Goal: Task Accomplishment & Management: Manage account settings

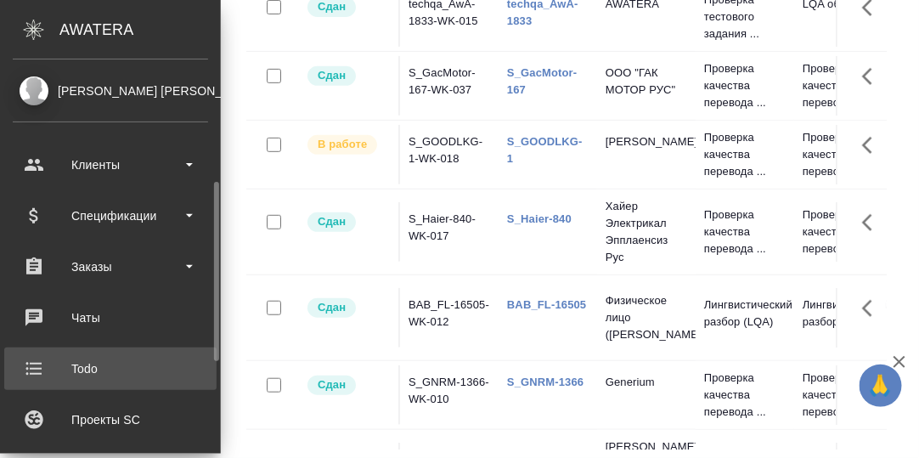
scroll to position [84, 0]
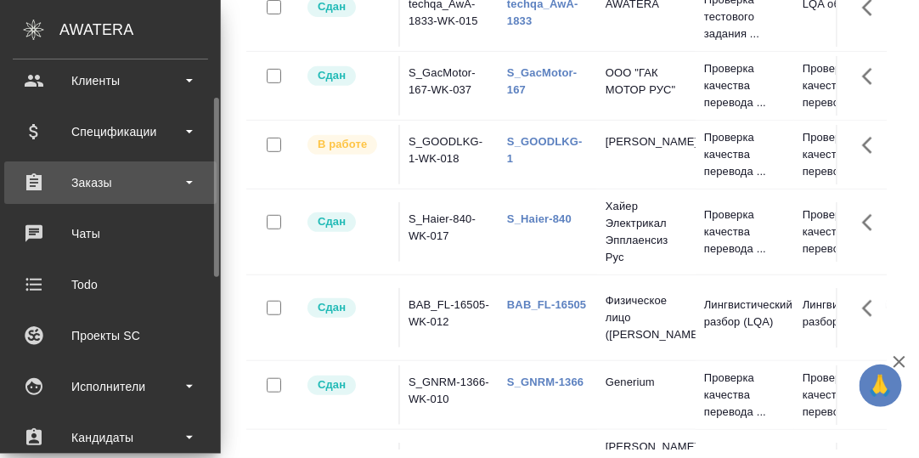
drag, startPoint x: 87, startPoint y: 178, endPoint x: 95, endPoint y: 200, distance: 22.9
click at [87, 178] on div "Заказы" at bounding box center [110, 182] width 195 height 25
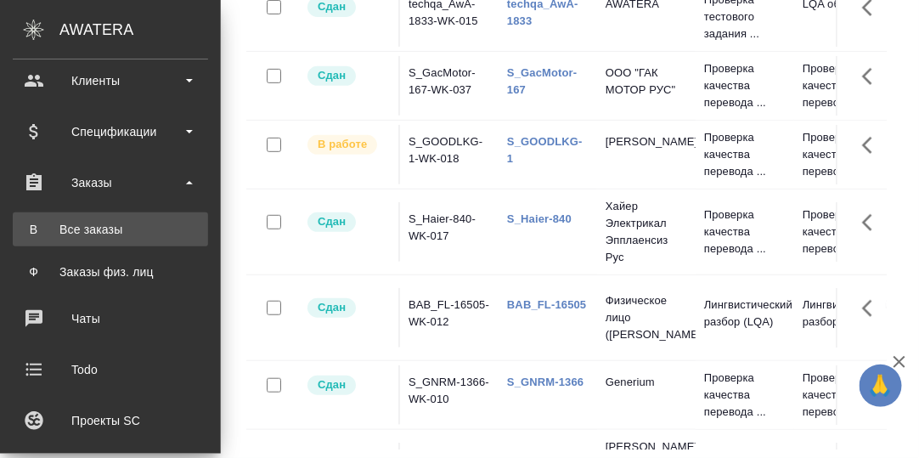
click at [96, 228] on div "Все заказы" at bounding box center [110, 229] width 178 height 17
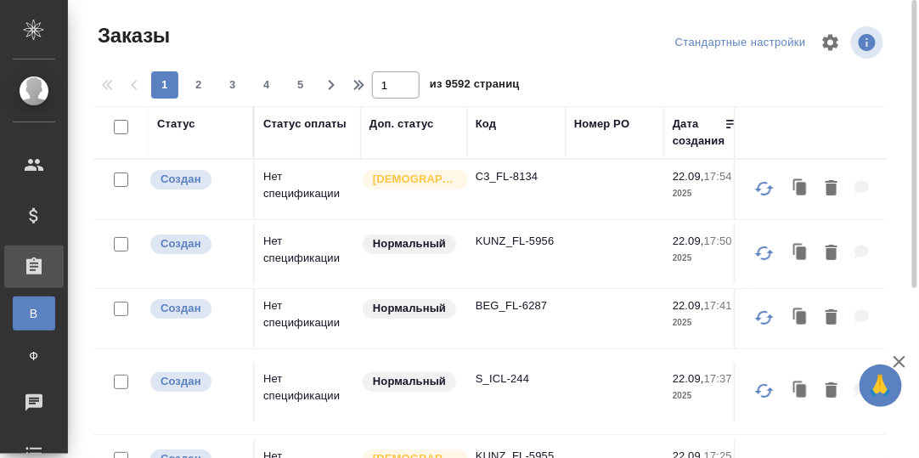
click at [490, 127] on div "Код" at bounding box center [485, 123] width 20 height 17
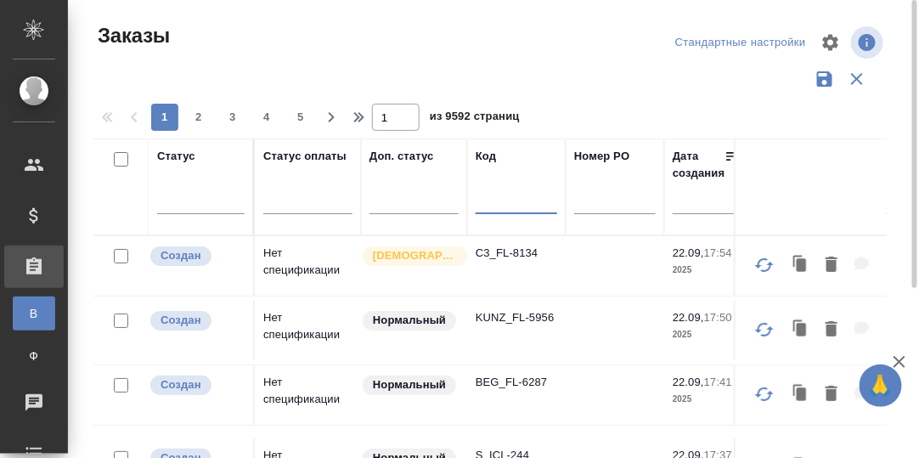
click at [496, 201] on input "text" at bounding box center [516, 203] width 82 height 21
paste input "S_NIN-40"
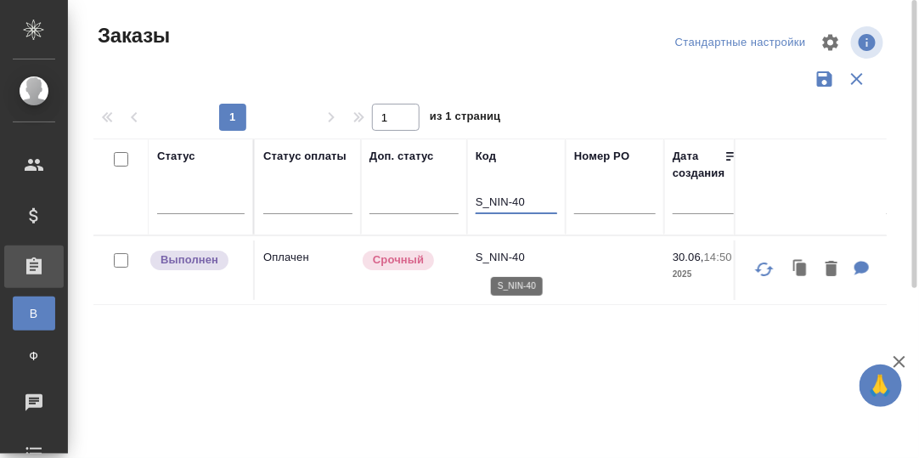
type input "S_NIN-40"
click at [502, 250] on p "S_NIN-40" at bounding box center [516, 257] width 82 height 17
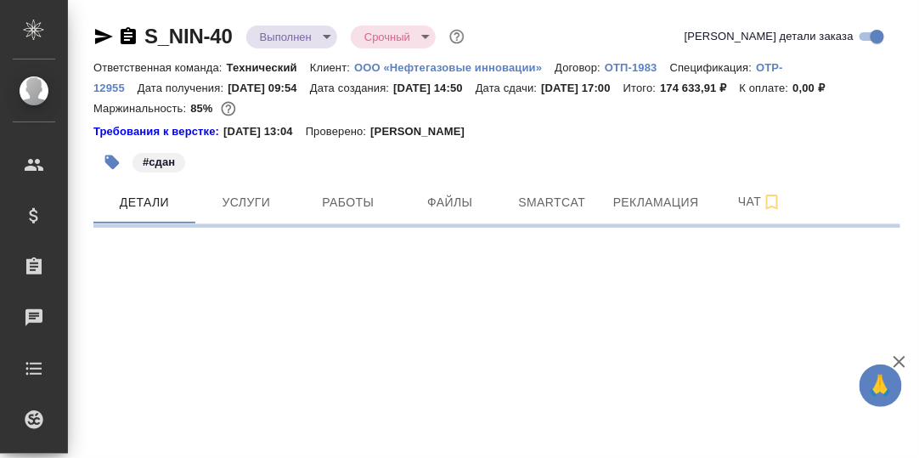
select select "RU"
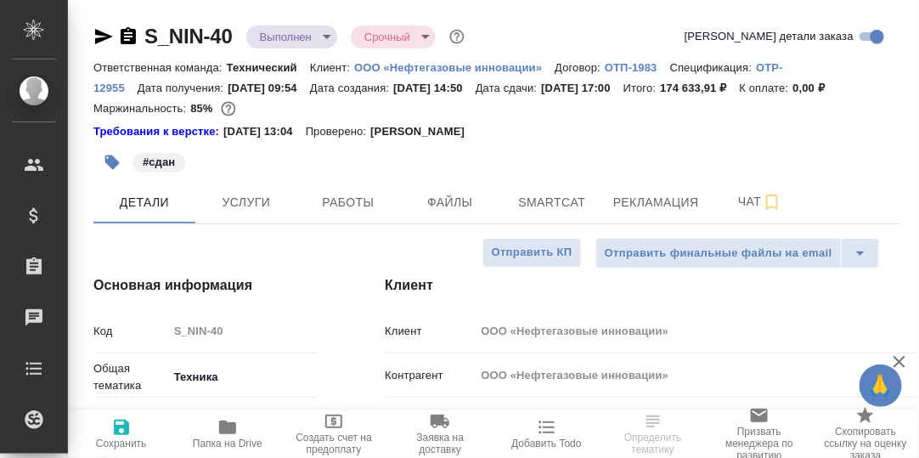
type textarea "x"
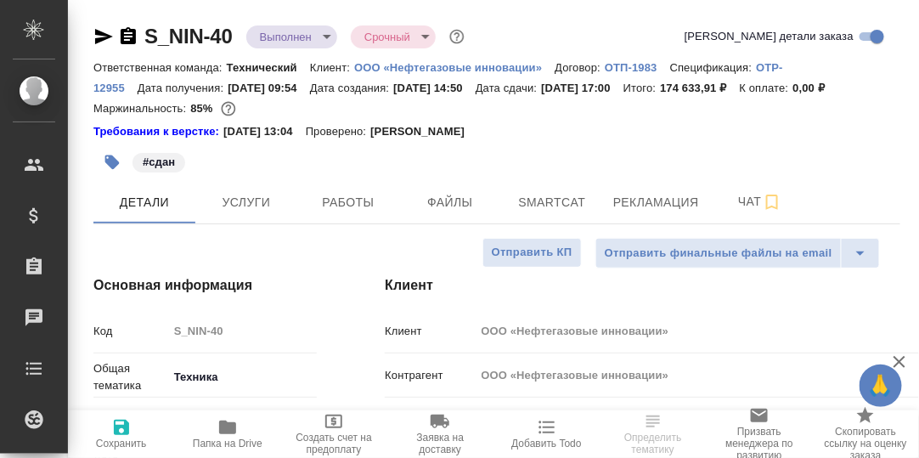
type textarea "x"
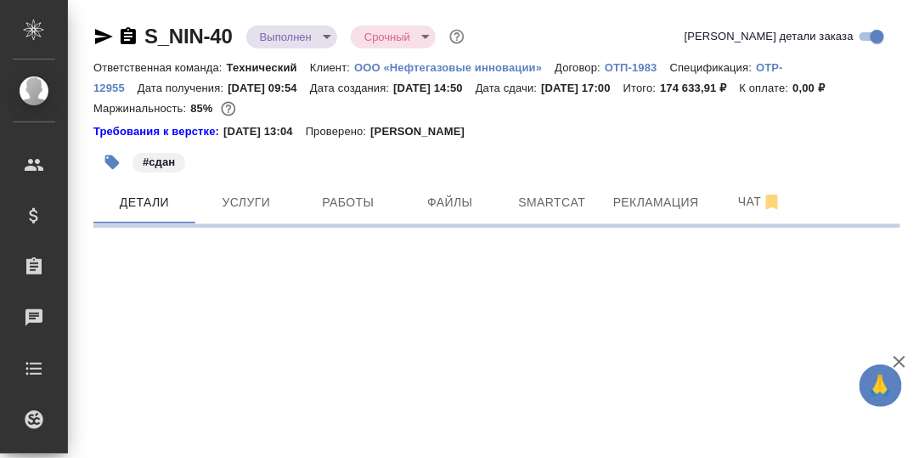
select select "RU"
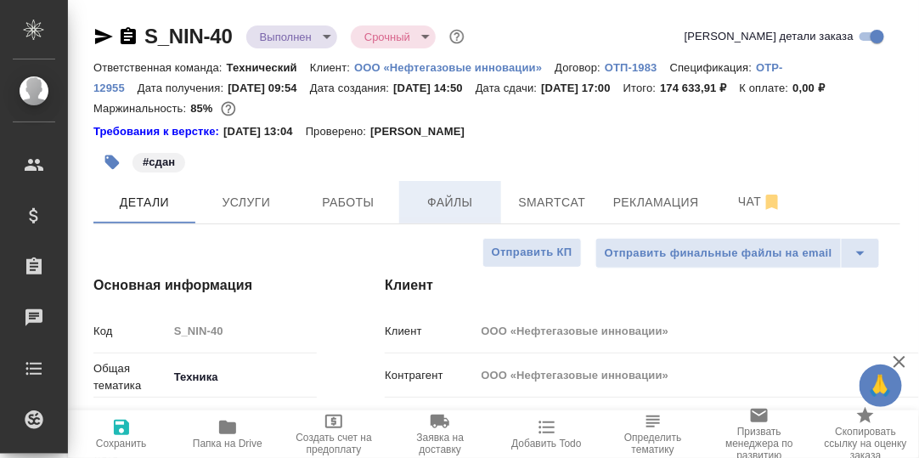
type textarea "x"
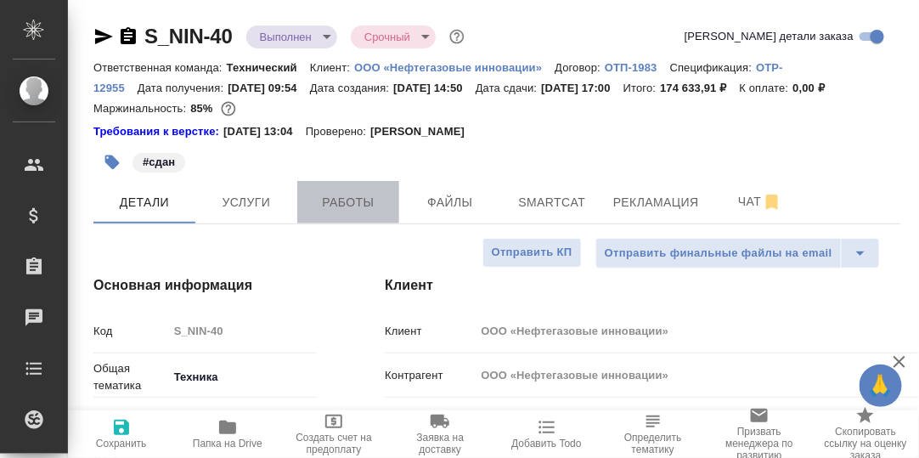
click at [353, 213] on span "Работы" at bounding box center [348, 202] width 82 height 21
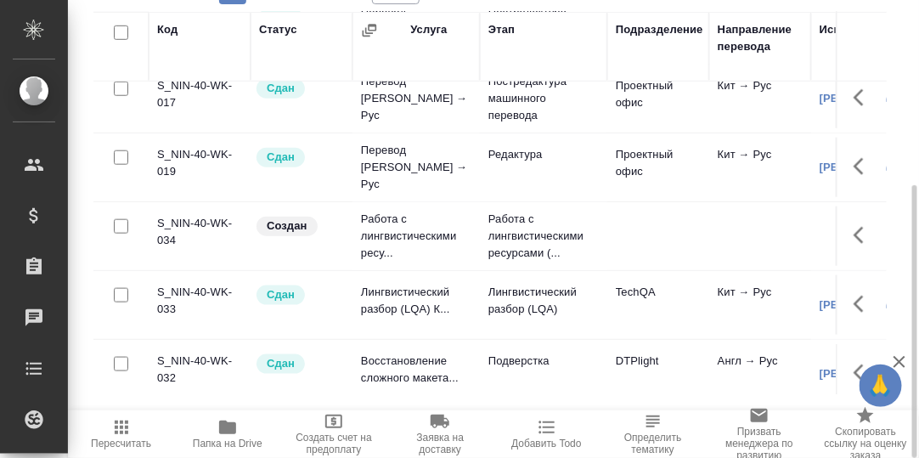
scroll to position [424, 0]
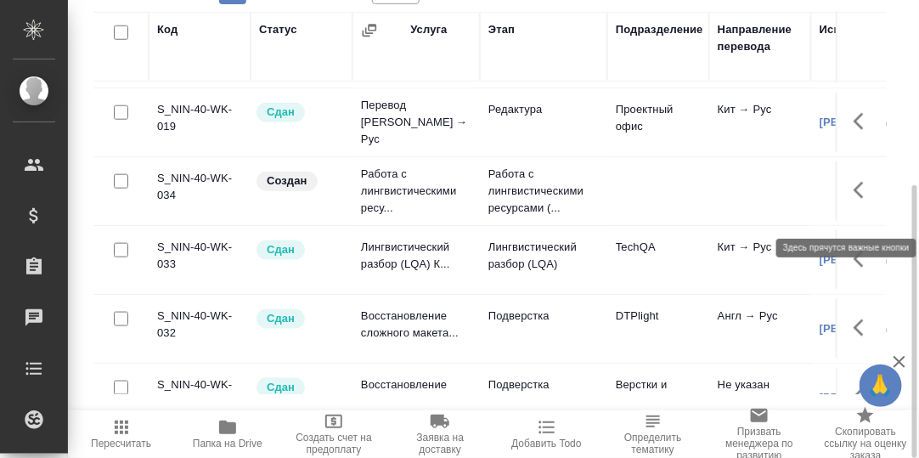
click at [853, 199] on icon "button" at bounding box center [858, 190] width 10 height 17
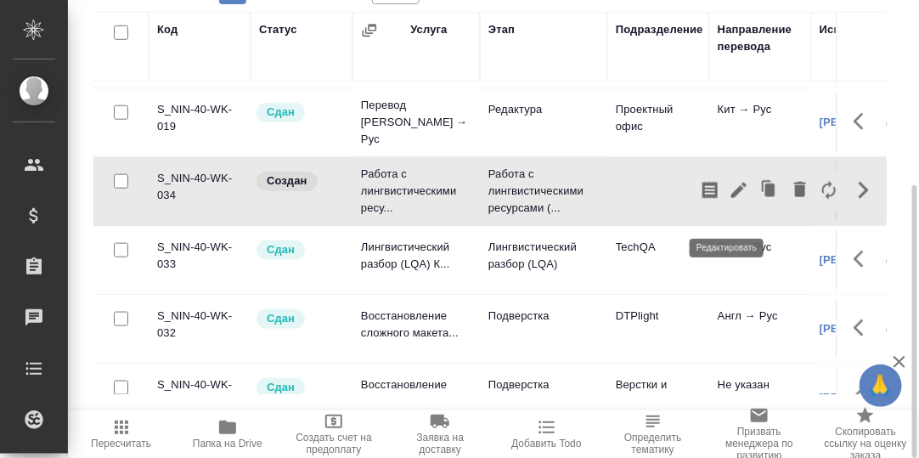
click at [730, 200] on icon "button" at bounding box center [739, 190] width 20 height 20
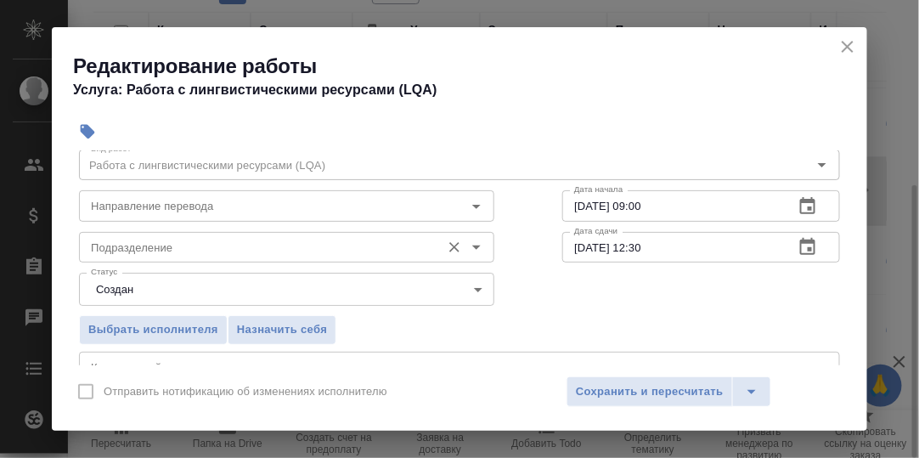
scroll to position [84, 0]
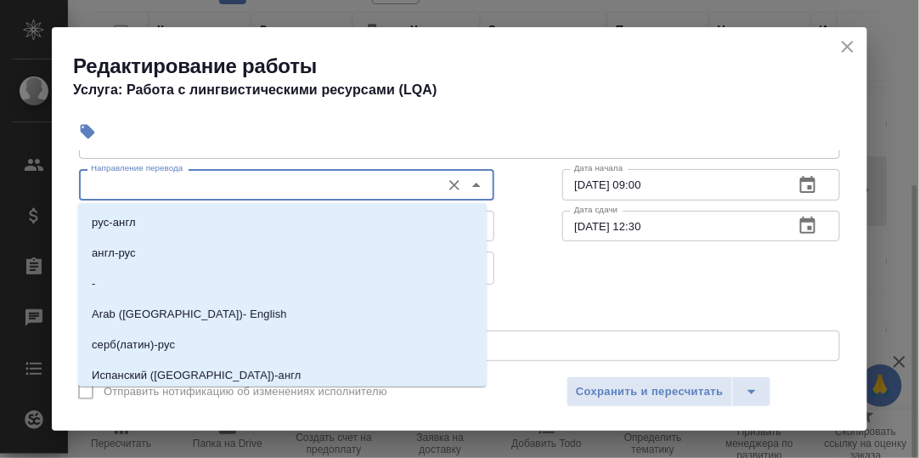
click at [216, 183] on input "Направление перевода" at bounding box center [258, 184] width 348 height 20
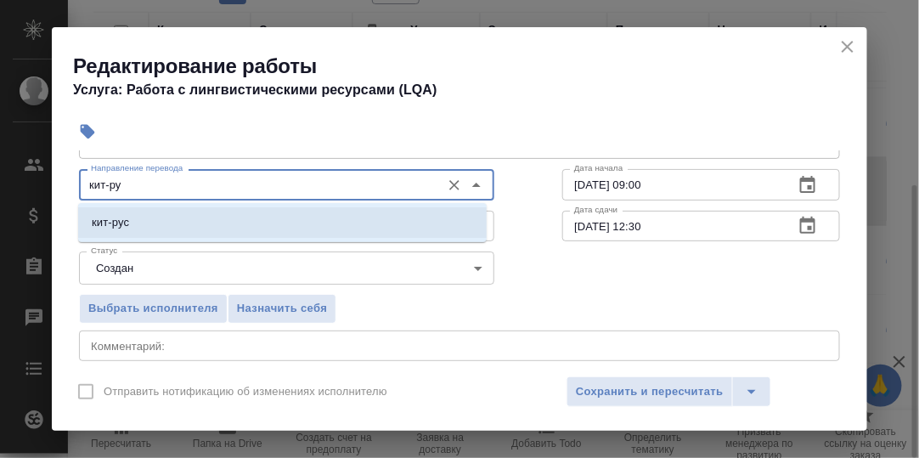
click at [184, 227] on li "кит-рус" at bounding box center [282, 222] width 408 height 31
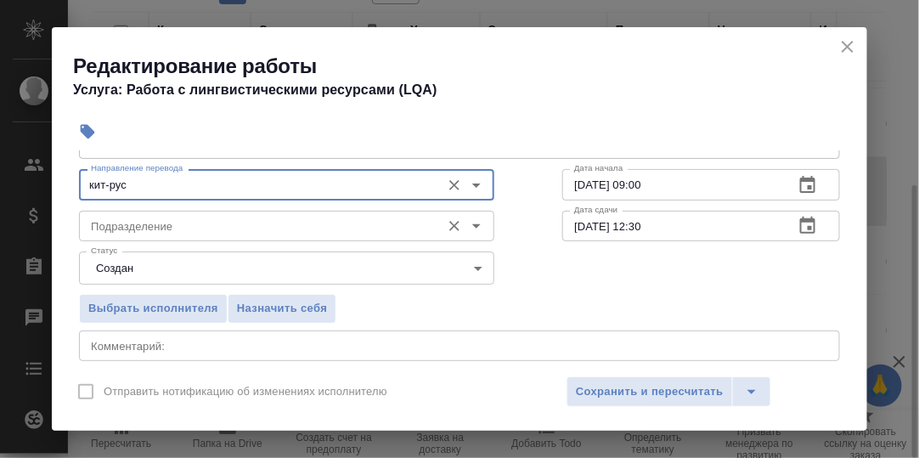
type input "кит-рус"
click at [223, 229] on input "Подразделение" at bounding box center [258, 226] width 348 height 20
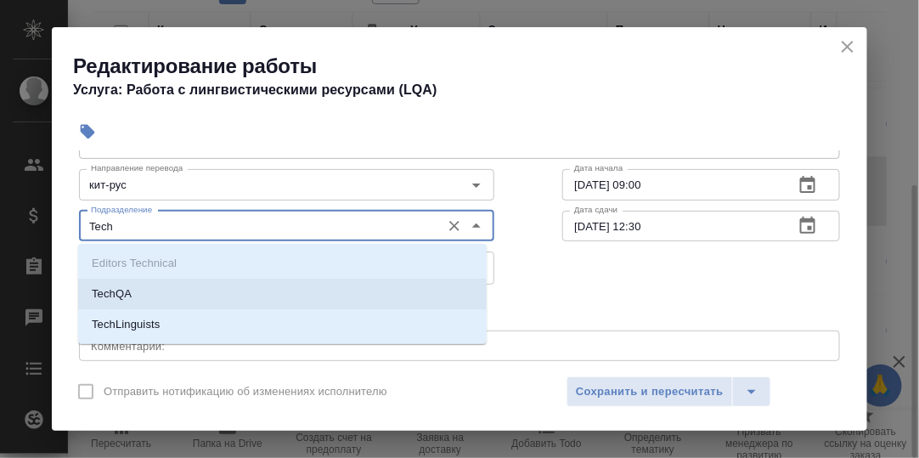
drag, startPoint x: 117, startPoint y: 285, endPoint x: 136, endPoint y: 286, distance: 18.7
click at [118, 285] on p "TechQA" at bounding box center [112, 293] width 40 height 17
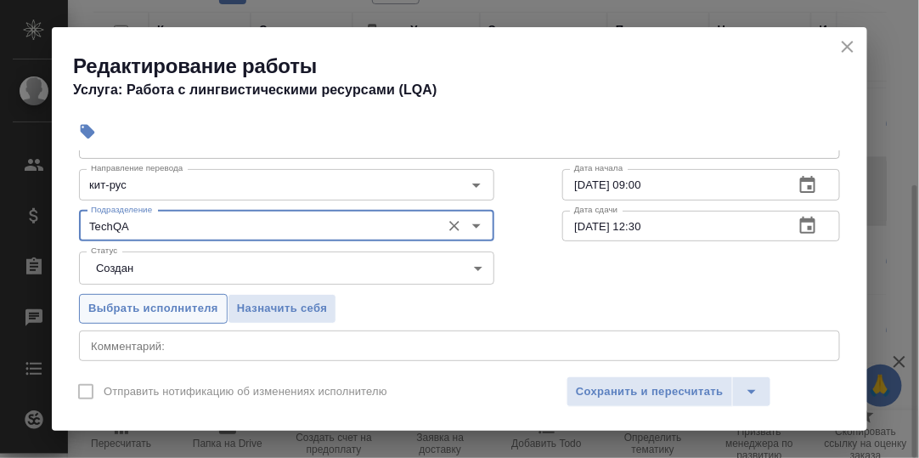
scroll to position [255, 0]
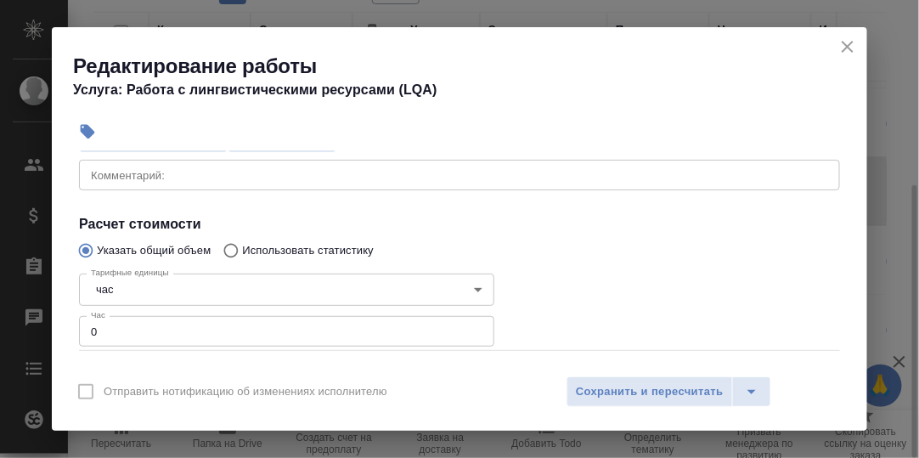
type input "TechQA"
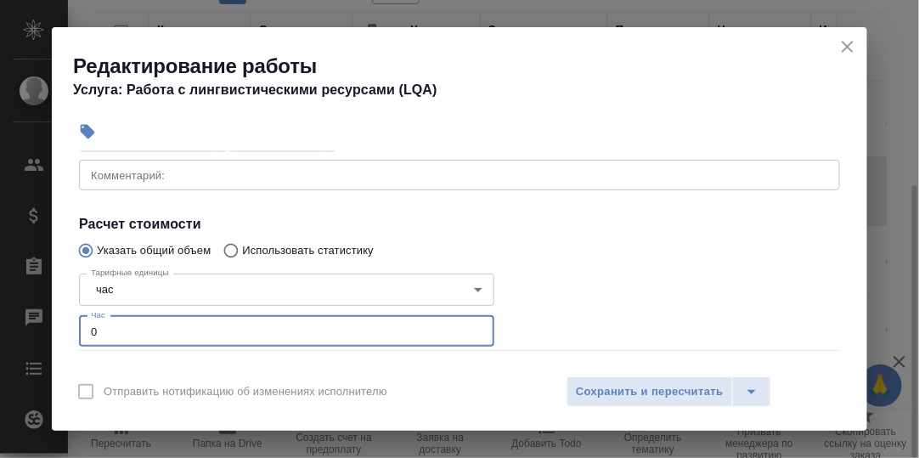
drag, startPoint x: 95, startPoint y: 330, endPoint x: 76, endPoint y: 331, distance: 18.7
click at [76, 331] on div "Тарифные единицы час 5a8b1489cc6b4906c91bfd93 Тарифные единицы Час 0 Час" at bounding box center [286, 309] width 483 height 152
type input "2"
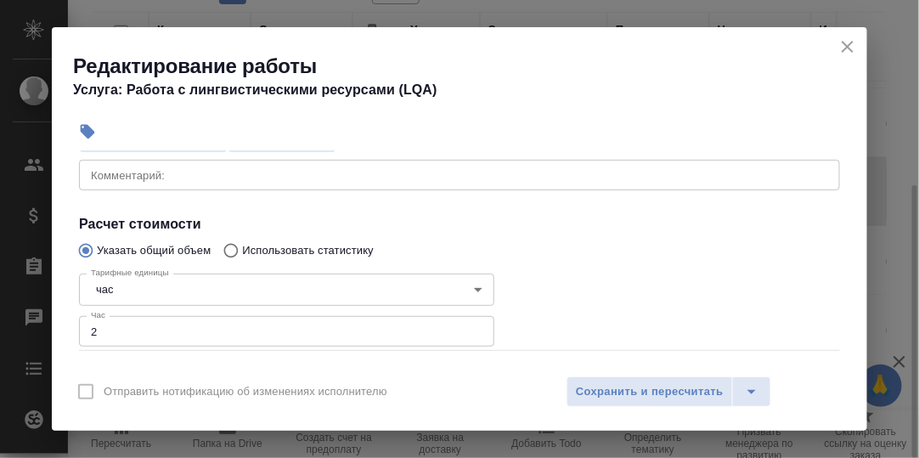
scroll to position [170, 0]
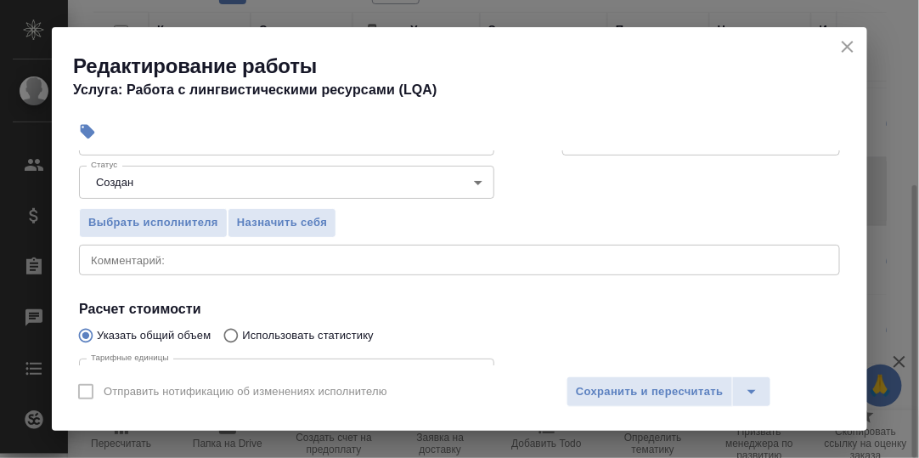
click at [150, 254] on textarea at bounding box center [459, 259] width 737 height 13
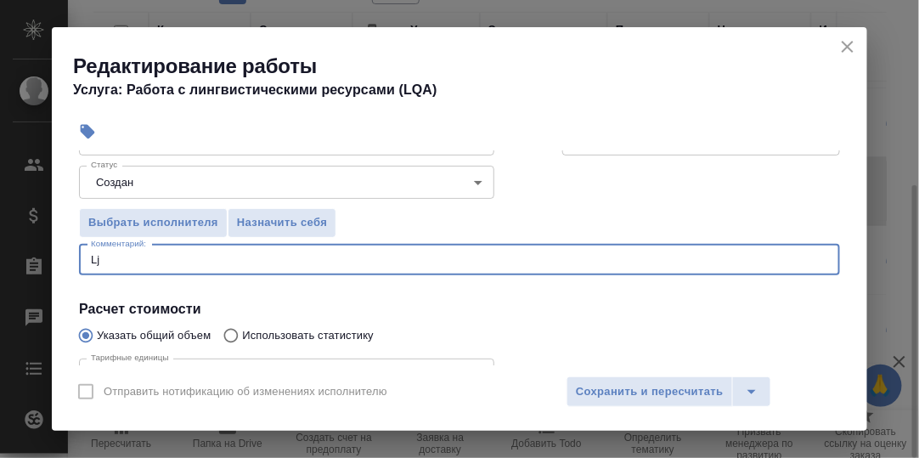
type textarea "L"
click at [211, 256] on textarea "Дополнение глоссария; поиск материалов для псевдозаказов" at bounding box center [459, 259] width 737 height 13
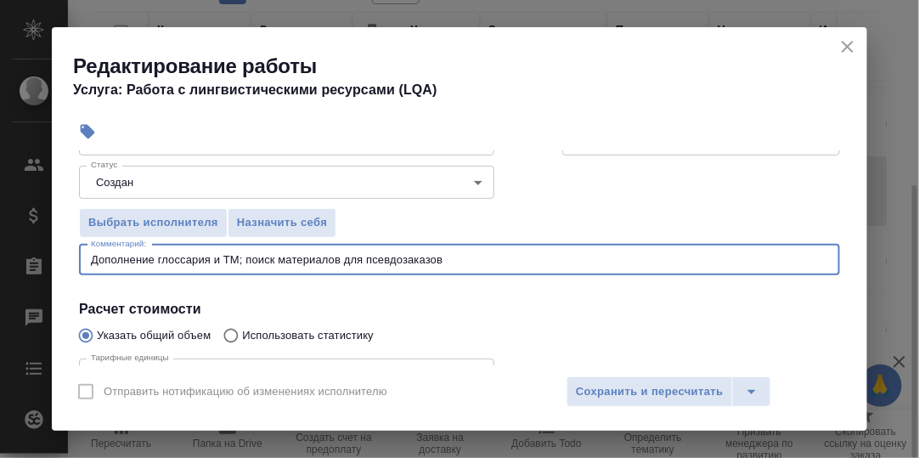
click at [453, 258] on textarea "Дополнение глоссария и ТМ; поиск материалов для псевдозаказов" at bounding box center [459, 259] width 737 height 13
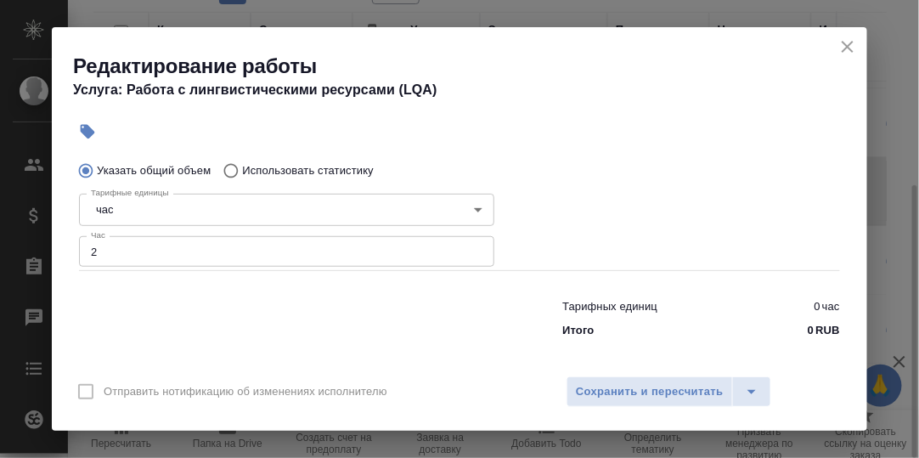
scroll to position [340, 0]
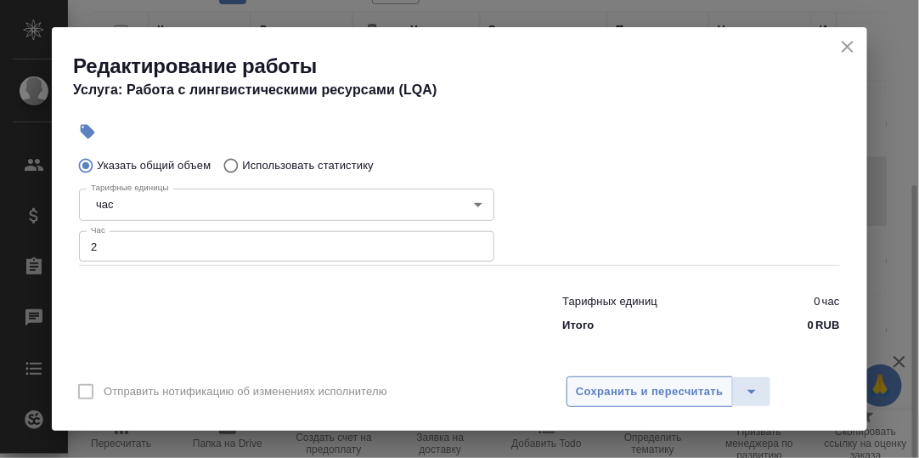
type textarea "Дополнение глоссария и ТМ; поиск материалов для псевдозаказов."
click at [648, 385] on span "Сохранить и пересчитать" at bounding box center [650, 392] width 148 height 20
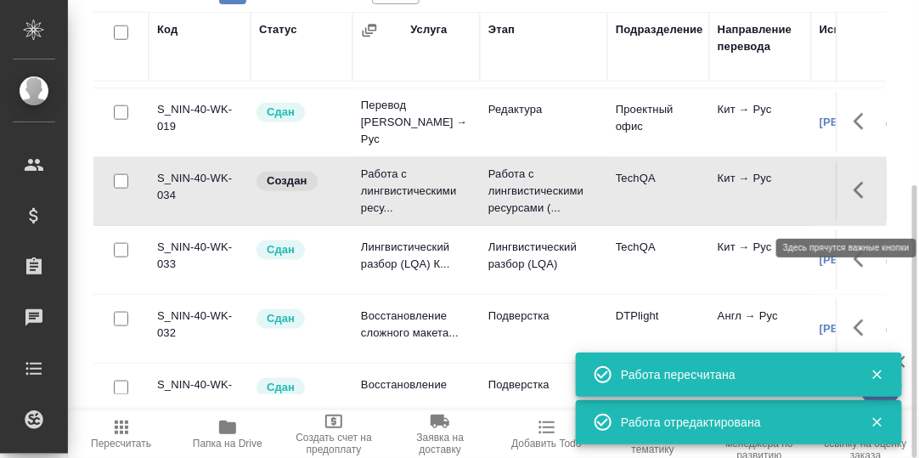
click at [853, 199] on icon "button" at bounding box center [858, 190] width 10 height 17
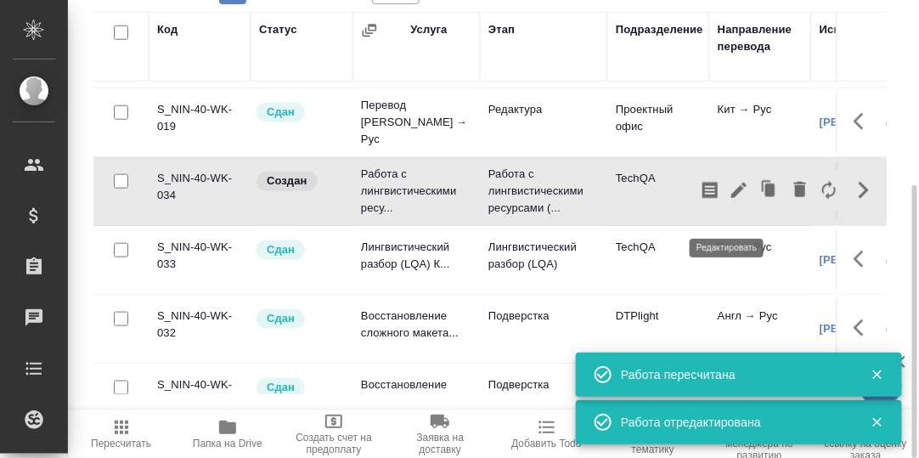
click at [731, 198] on icon "button" at bounding box center [738, 190] width 15 height 15
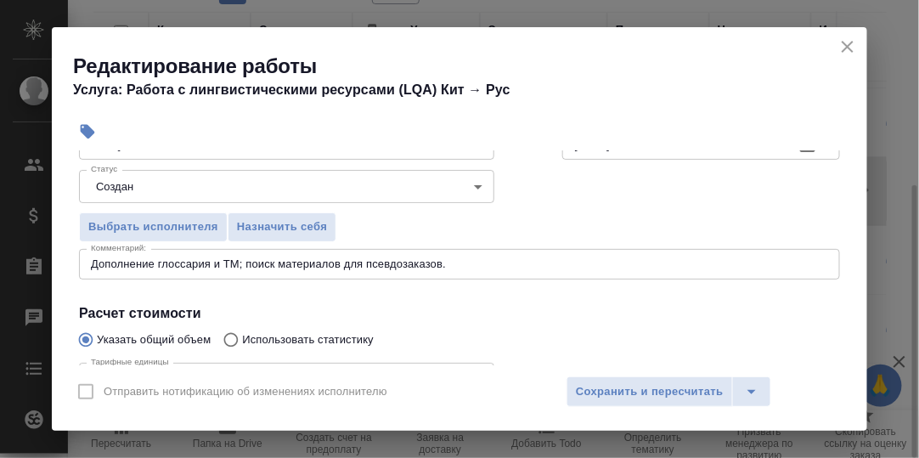
scroll to position [170, 0]
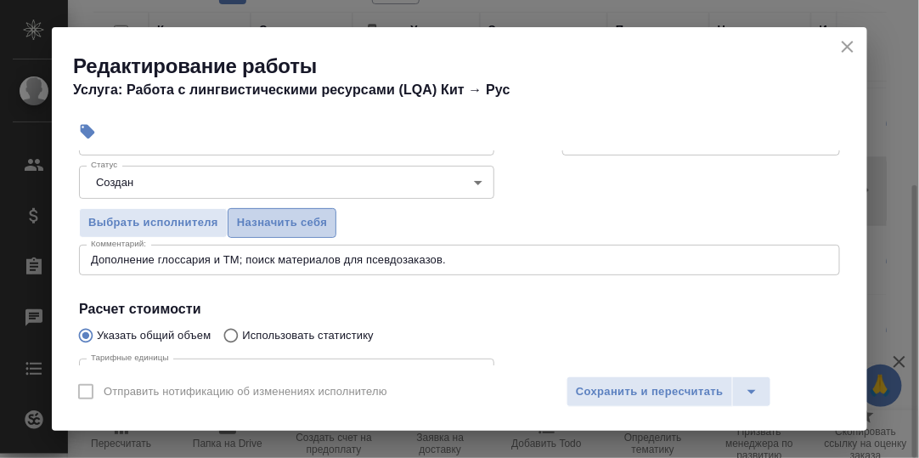
click at [262, 217] on span "Назначить себя" at bounding box center [282, 223] width 90 height 20
click at [849, 45] on icon "close" at bounding box center [847, 47] width 12 height 12
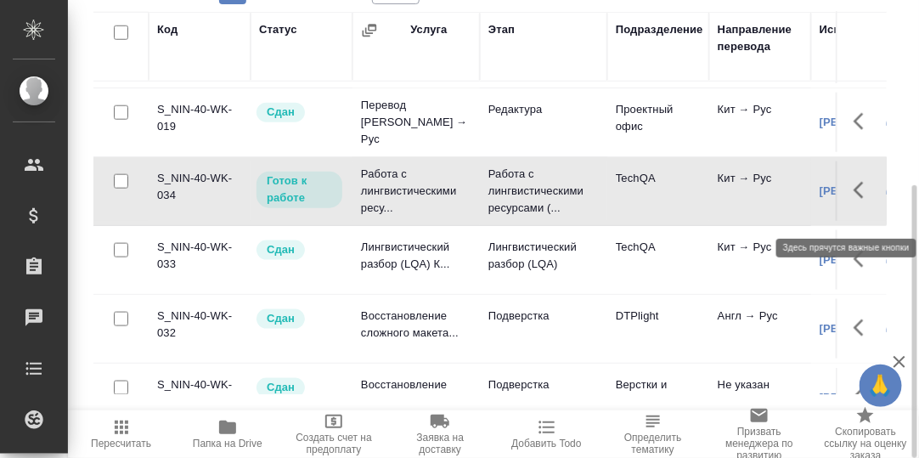
click at [853, 200] on icon "button" at bounding box center [863, 190] width 20 height 20
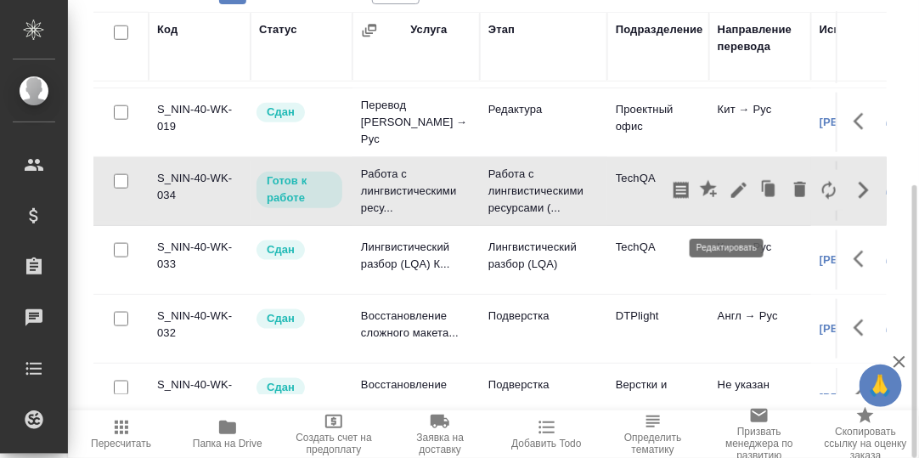
click at [731, 198] on icon "button" at bounding box center [738, 190] width 15 height 15
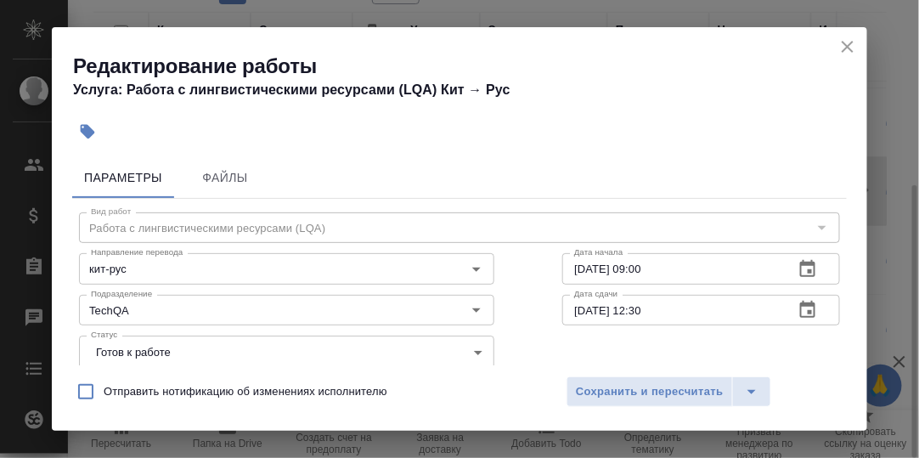
scroll to position [84, 0]
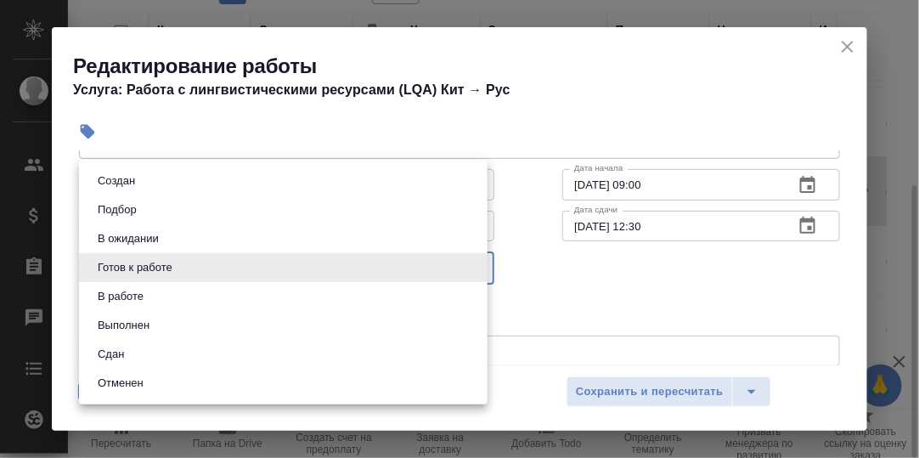
click at [470, 267] on body "🙏 .cls-1 fill:#fff; AWATERA [PERSON_NAME] d.rumyantseva Клиенты Спецификации За…" at bounding box center [459, 229] width 919 height 458
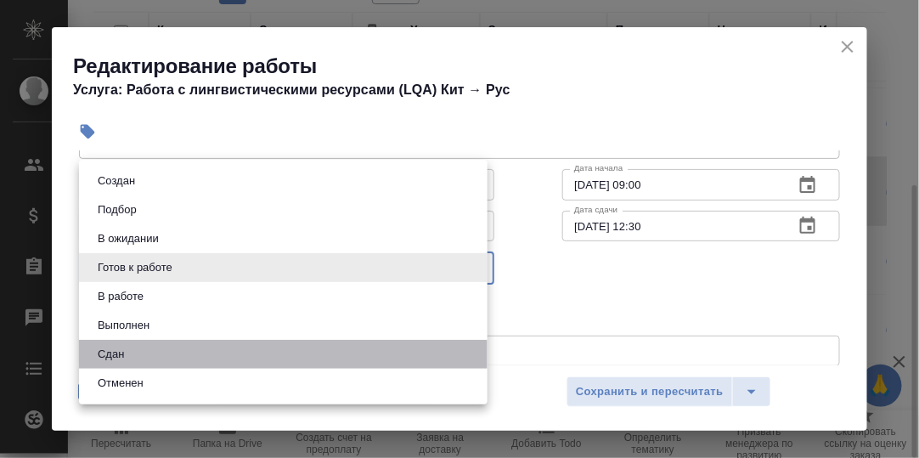
click at [145, 354] on li "Сдан" at bounding box center [283, 354] width 408 height 29
type input "closed"
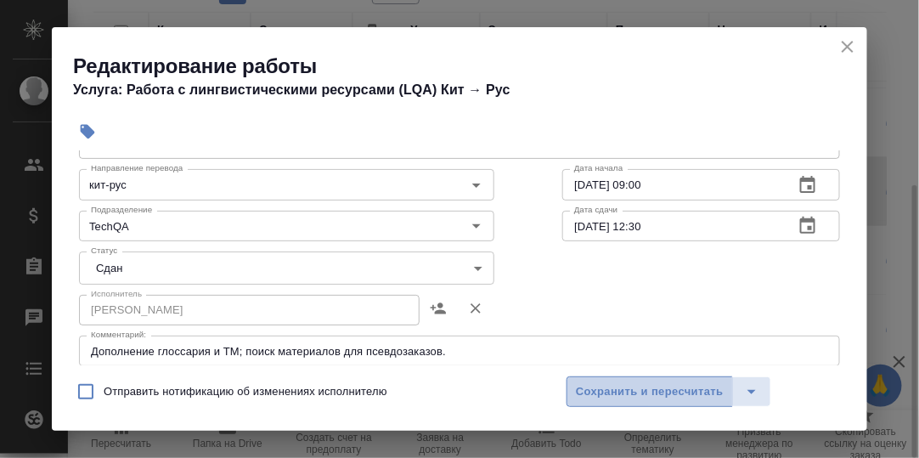
drag, startPoint x: 608, startPoint y: 387, endPoint x: 462, endPoint y: 311, distance: 164.8
click at [608, 385] on span "Сохранить и пересчитать" at bounding box center [650, 392] width 148 height 20
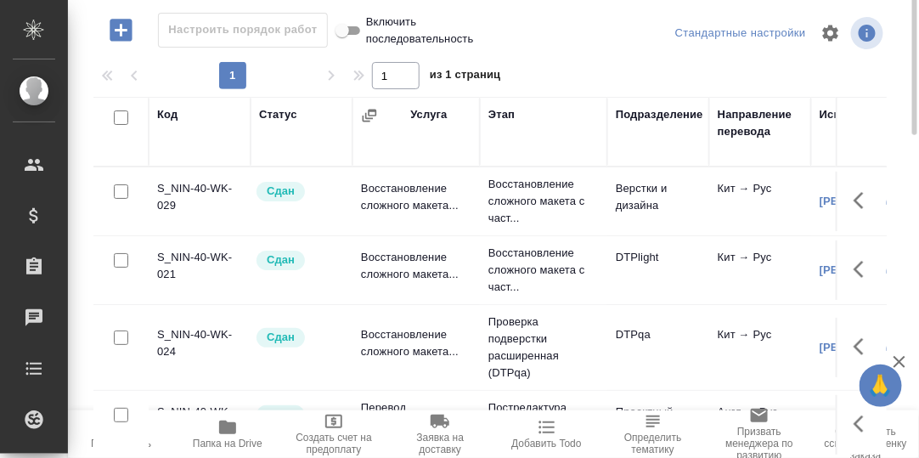
scroll to position [0, 0]
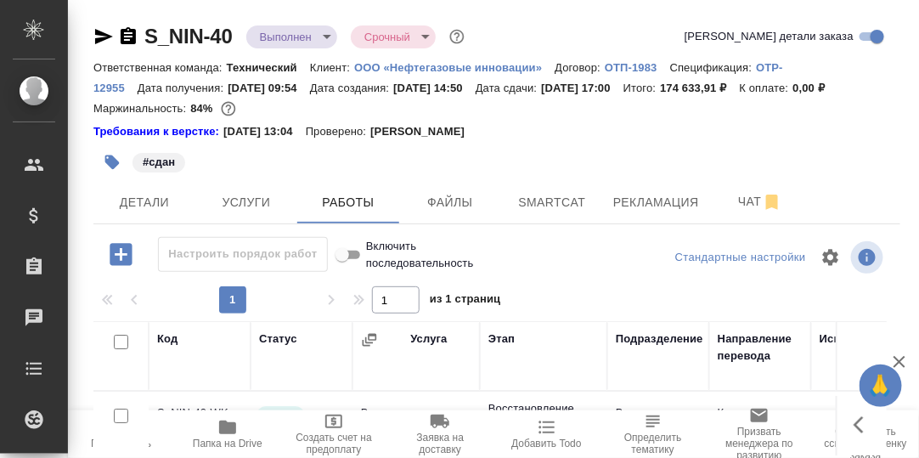
click at [324, 36] on body "🙏 .cls-1 fill:#fff; AWATERA [PERSON_NAME] d.rumyantseva Клиенты Спецификации За…" at bounding box center [459, 229] width 919 height 458
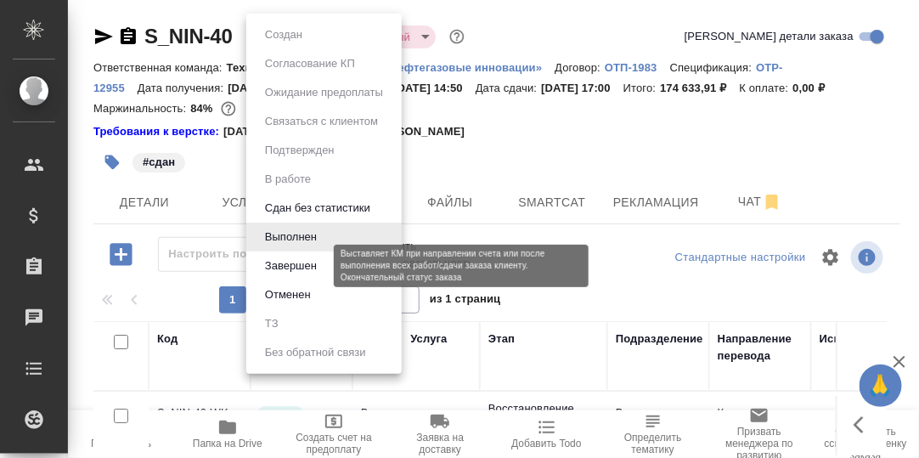
click at [313, 262] on button "Завершен" at bounding box center [291, 265] width 62 height 19
